Goal: Task Accomplishment & Management: Use online tool/utility

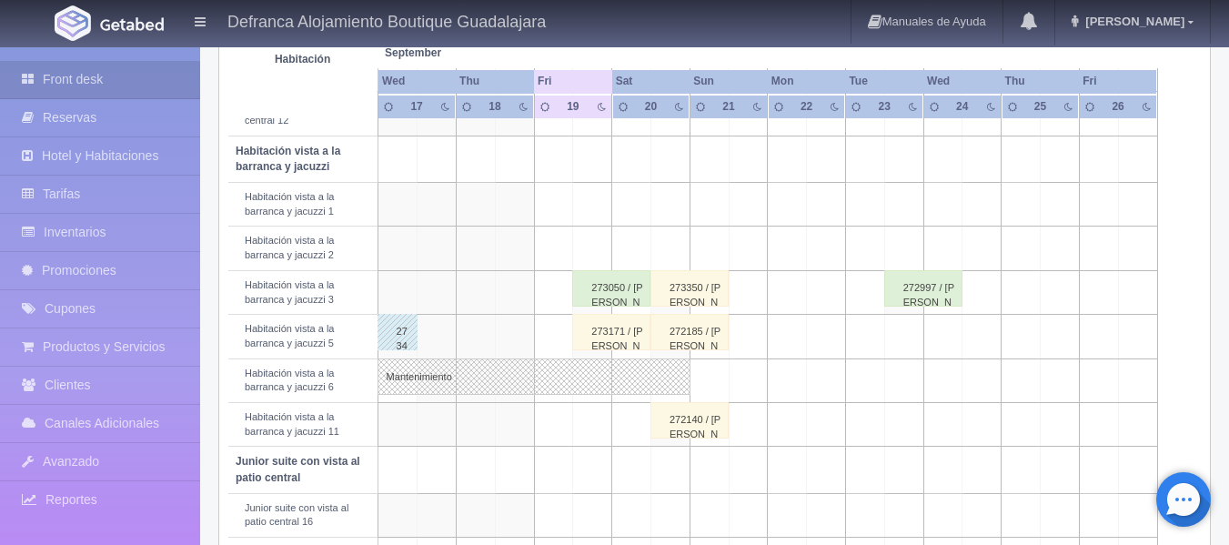
scroll to position [637, 0]
click at [597, 293] on div "273050 / [PERSON_NAME]" at bounding box center [611, 289] width 78 height 36
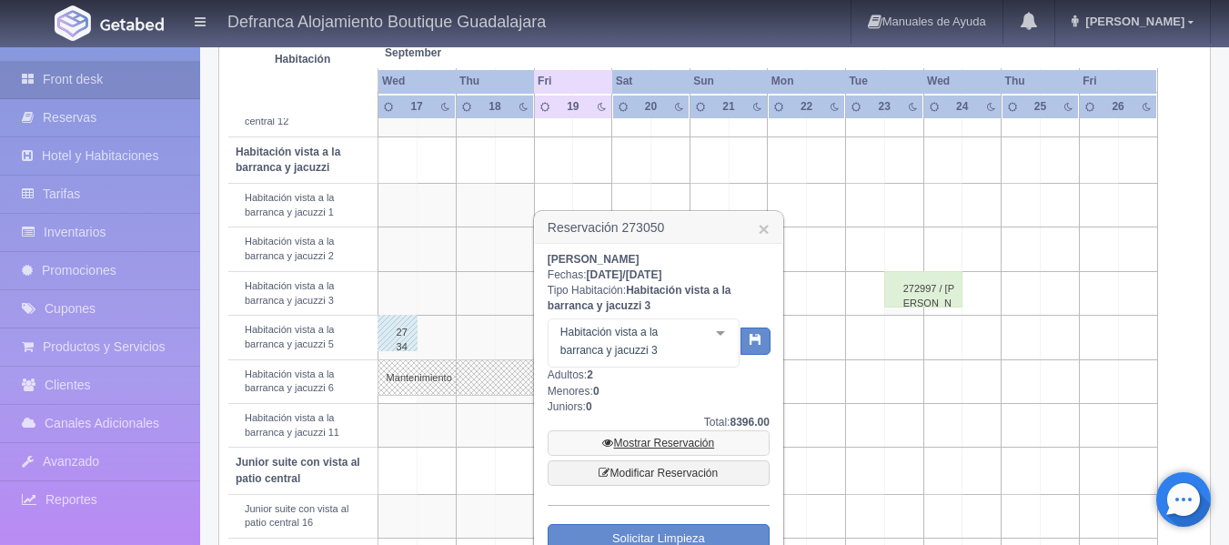
click at [635, 446] on link "Mostrar Reservación" at bounding box center [658, 442] width 222 height 25
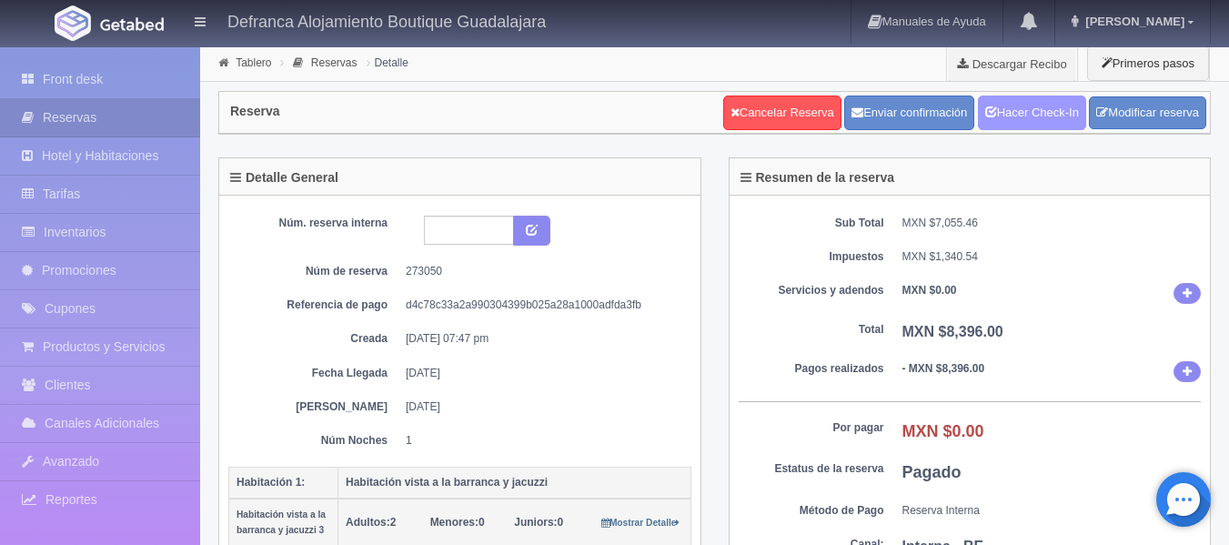
click at [999, 105] on link "Hacer Check-In" at bounding box center [1032, 112] width 108 height 35
click at [480, 227] on input "text" at bounding box center [469, 230] width 90 height 29
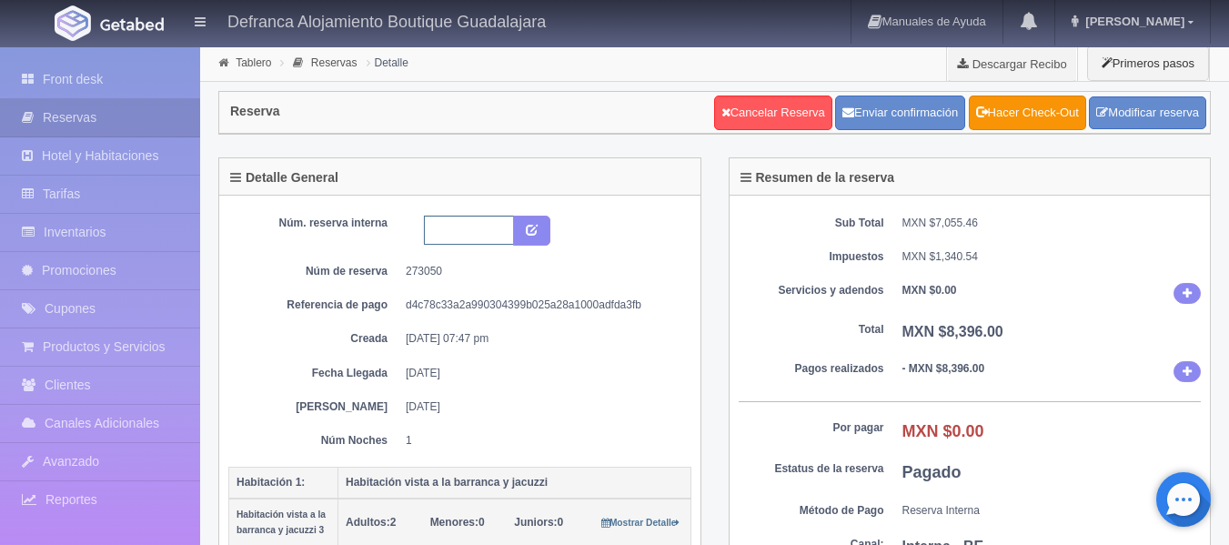
click at [451, 230] on input "text" at bounding box center [469, 230] width 90 height 29
type input "HVBJ3 190925-200925"
click at [529, 229] on icon "submit" at bounding box center [532, 229] width 12 height 12
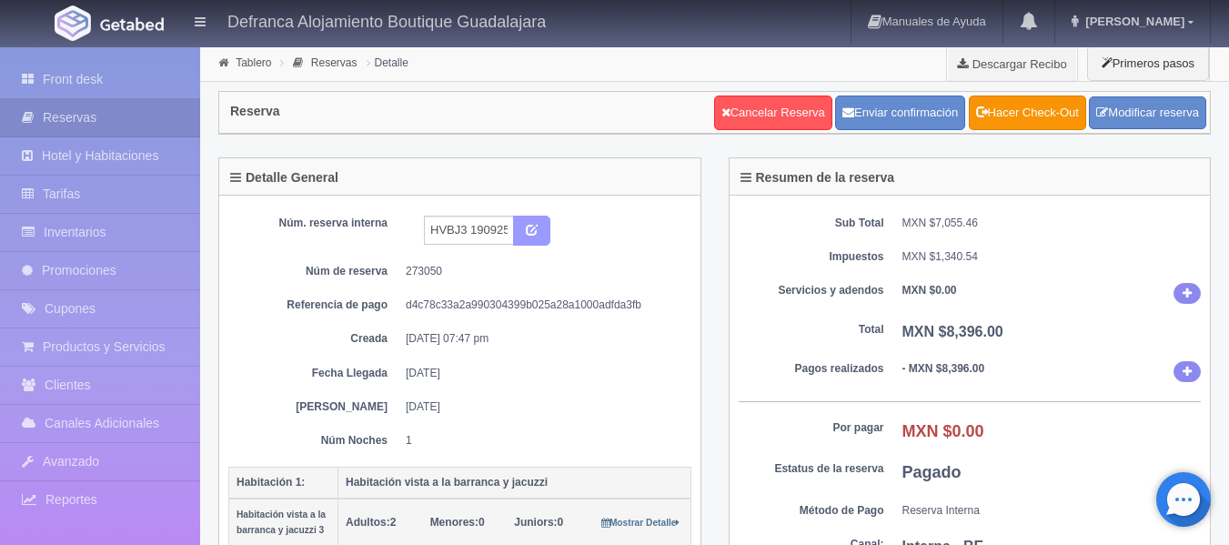
click at [527, 229] on icon "submit" at bounding box center [532, 229] width 12 height 12
